Goal: Understand process/instructions: Learn how to perform a task or action

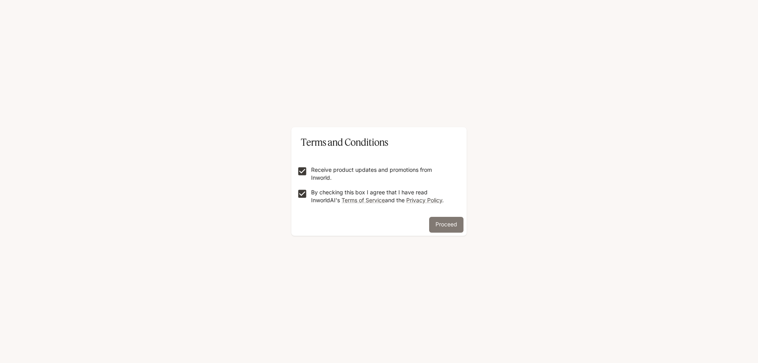
click at [443, 224] on button "Proceed" at bounding box center [446, 225] width 34 height 16
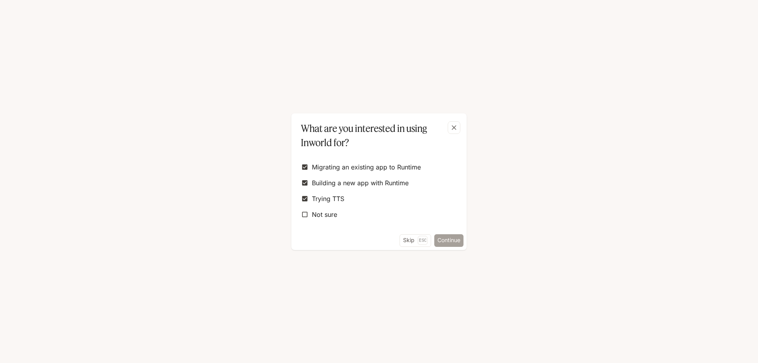
click at [439, 238] on button "Continue" at bounding box center [448, 240] width 29 height 13
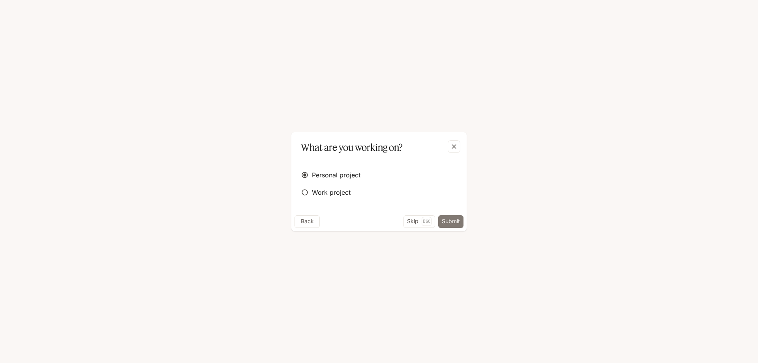
click at [444, 221] on button "Submit" at bounding box center [450, 221] width 25 height 13
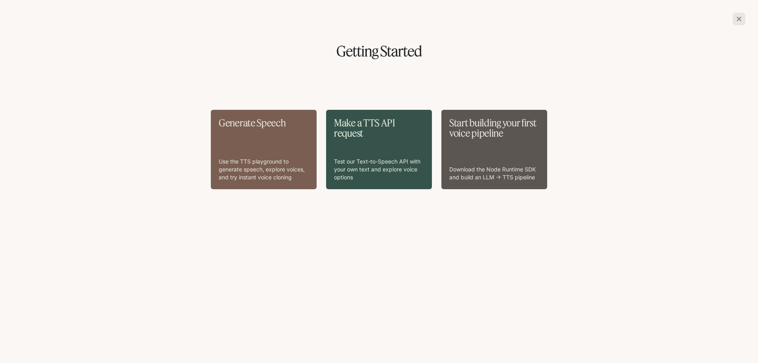
click at [269, 141] on div "Generate Speech Use the TTS playground to generate speech, explore voices, and …" at bounding box center [264, 150] width 90 height 64
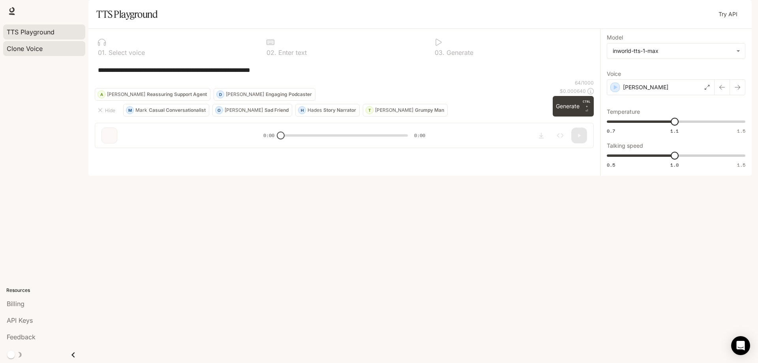
click at [38, 51] on span "Clone Voice" at bounding box center [25, 48] width 36 height 9
